Goal: Check status

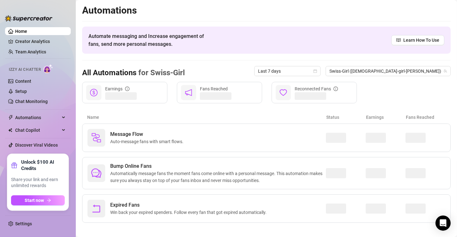
scroll to position [4, 0]
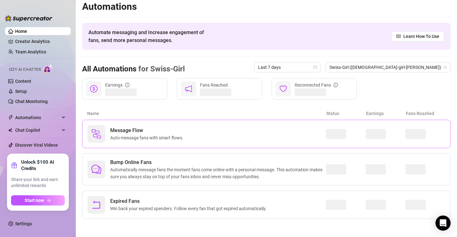
click at [198, 132] on div "Message Flow Auto-message fans with smart flows." at bounding box center [207, 134] width 239 height 18
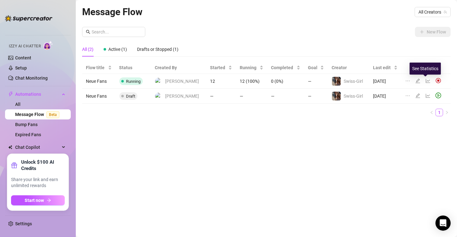
click at [427, 80] on icon "line-chart" at bounding box center [428, 80] width 5 height 5
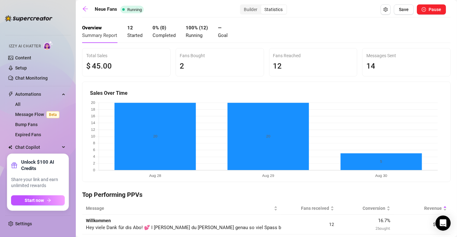
click at [167, 77] on div "Total Sales $ 45 .00 Fans Bought 2 Fans Reached 12 Messages Sent 14 Sales Over …" at bounding box center [266, 115] width 369 height 134
click at [171, 80] on div "Total Sales $ 45 .00 Fans Bought 2 Fans Reached 12 Messages Sent 14 Sales Over …" at bounding box center [266, 115] width 369 height 134
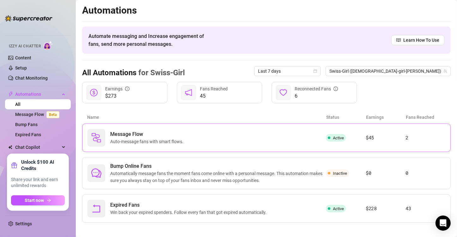
click at [156, 134] on span "Message Flow" at bounding box center [148, 134] width 76 height 8
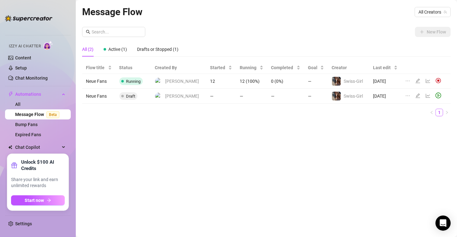
click at [205, 166] on div "Message Flow All Creators New Flow All (2) Active (1) Drafts or Stopped (1) Flo…" at bounding box center [266, 111] width 369 height 214
